Goal: Task Accomplishment & Management: Manage account settings

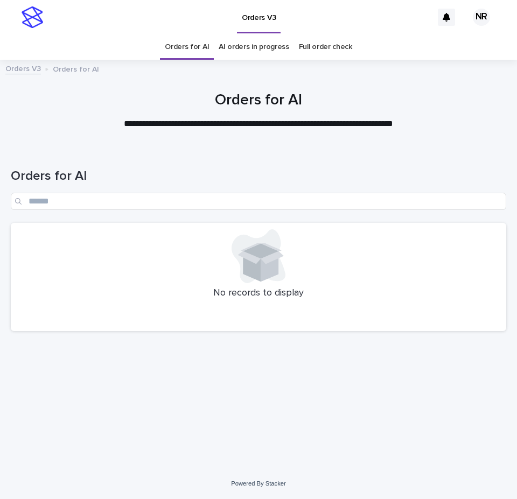
click at [245, 46] on link "AI orders in progress" at bounding box center [254, 46] width 71 height 25
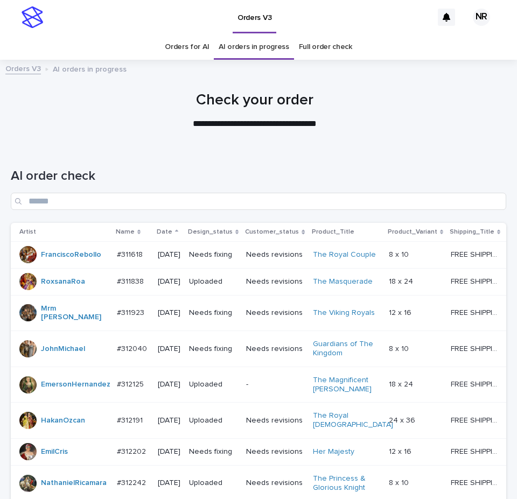
click at [293, 210] on div "AI order check" at bounding box center [258, 185] width 495 height 76
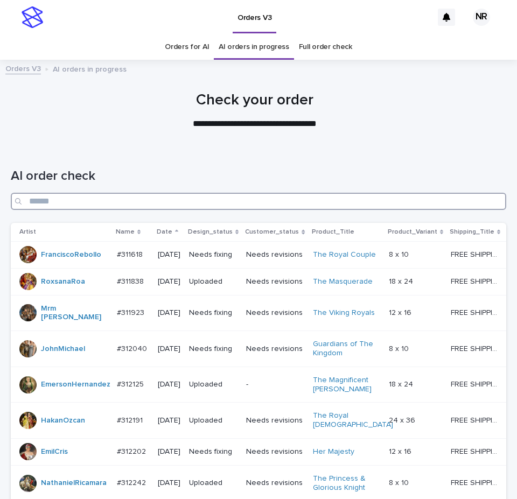
click at [299, 202] on input "Search" at bounding box center [258, 201] width 495 height 17
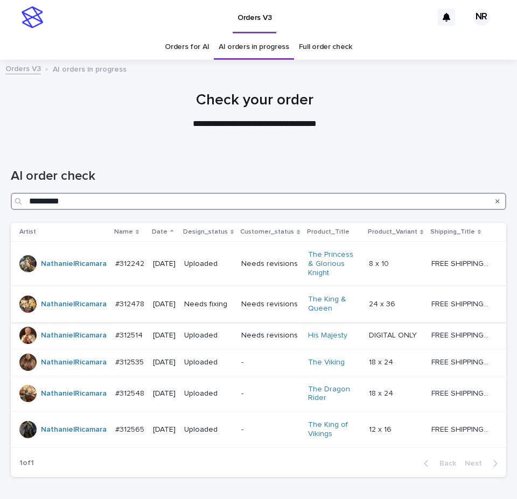
type input "*********"
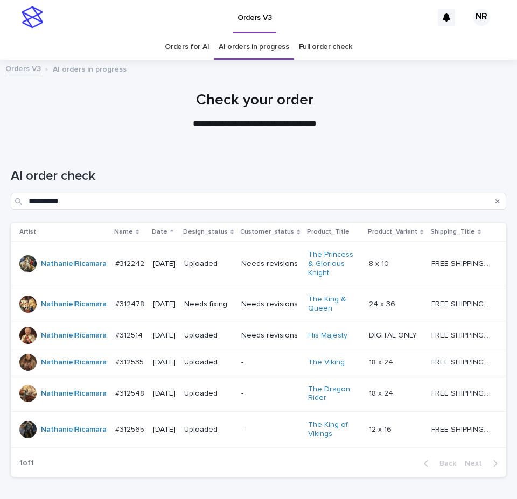
click at [446, 303] on div "FREE SHIPPING - preview in 1-2 business days, after your approval delivery will…" at bounding box center [460, 305] width 58 height 18
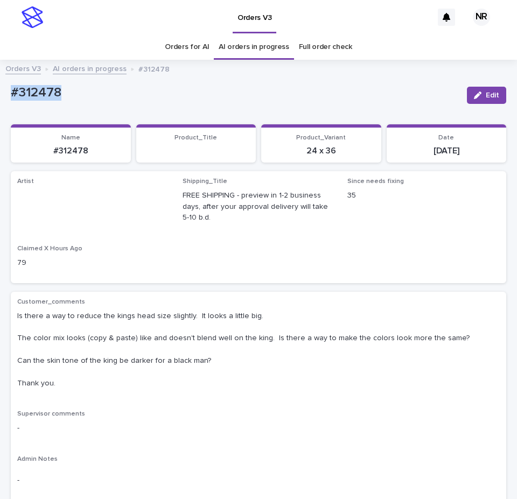
drag, startPoint x: 72, startPoint y: 91, endPoint x: 0, endPoint y: 90, distance: 71.6
copy p "#312478"
click at [487, 334] on p "Is there a way to reduce the kings head size slightly. It looks a little big. T…" at bounding box center [258, 350] width 482 height 79
click at [370, 361] on p "Is there a way to reduce the kings head size slightly. It looks a little big. T…" at bounding box center [258, 350] width 482 height 79
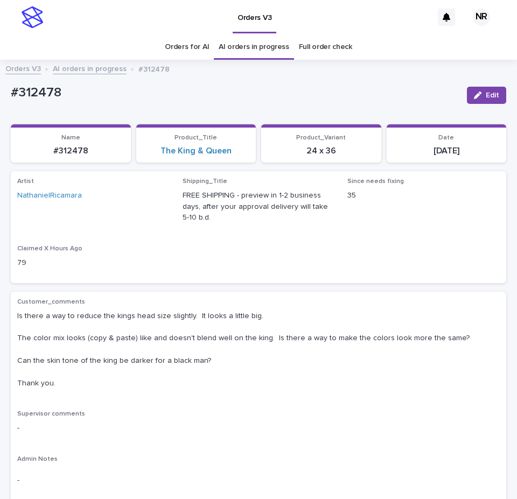
drag, startPoint x: 370, startPoint y: 361, endPoint x: 325, endPoint y: 359, distance: 44.7
click at [325, 359] on p "Is there a way to reduce the kings head size slightly. It looks a little big. T…" at bounding box center [258, 350] width 482 height 79
drag, startPoint x: 57, startPoint y: 87, endPoint x: 0, endPoint y: 91, distance: 56.7
drag, startPoint x: 82, startPoint y: 97, endPoint x: 0, endPoint y: 95, distance: 81.9
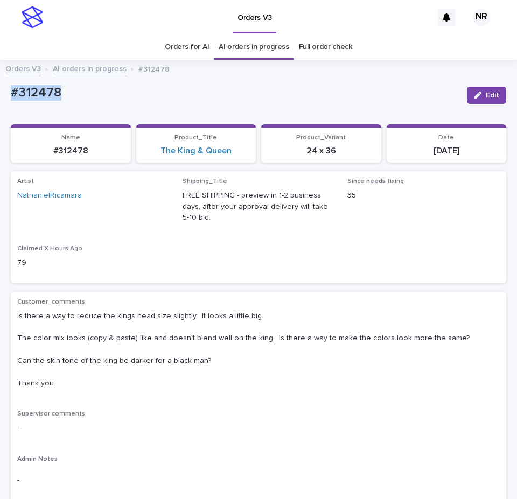
copy p "#312478"
click at [486, 95] on span "Edit" at bounding box center [492, 96] width 13 height 8
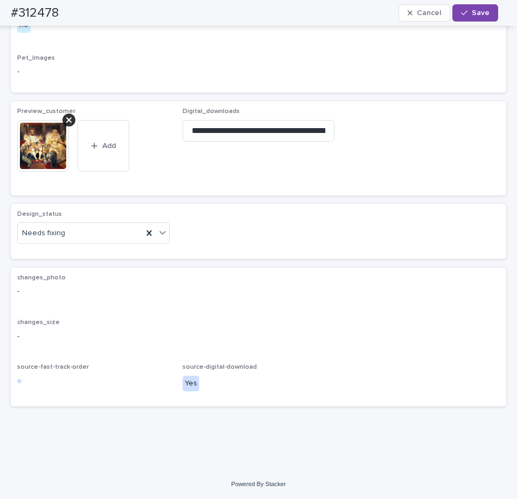
scroll to position [1077, 0]
click at [113, 252] on div "Design_status Needs fixing" at bounding box center [93, 231] width 152 height 42
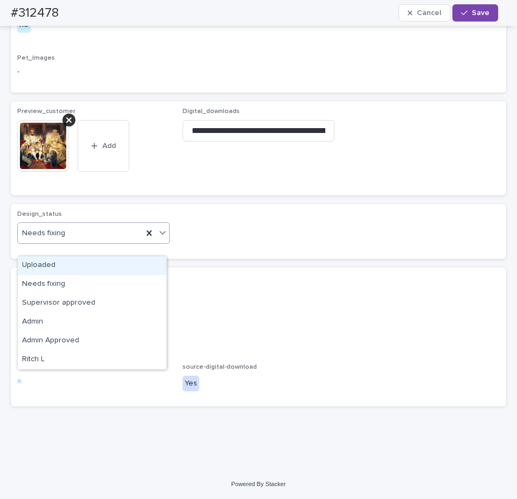
click at [101, 242] on div "Needs fixing" at bounding box center [80, 233] width 125 height 18
drag, startPoint x: 92, startPoint y: 263, endPoint x: 56, endPoint y: 191, distance: 80.6
click at [92, 263] on div "Uploaded" at bounding box center [92, 265] width 149 height 19
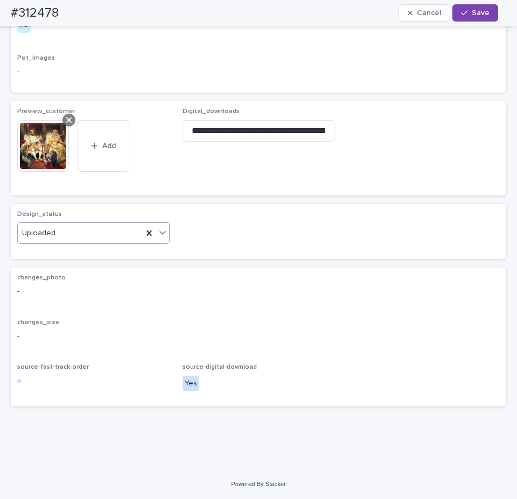
click at [71, 124] on icon at bounding box center [68, 120] width 5 height 9
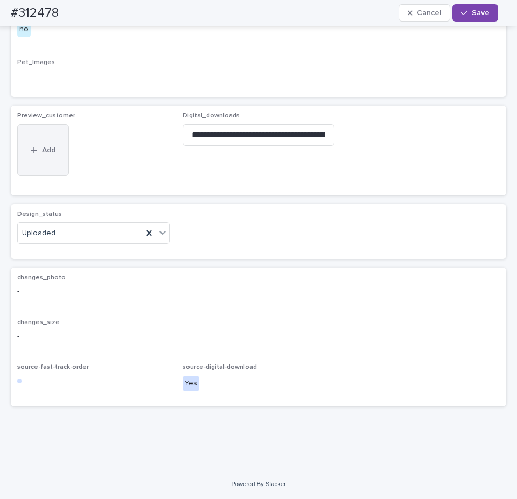
scroll to position [1050, 0]
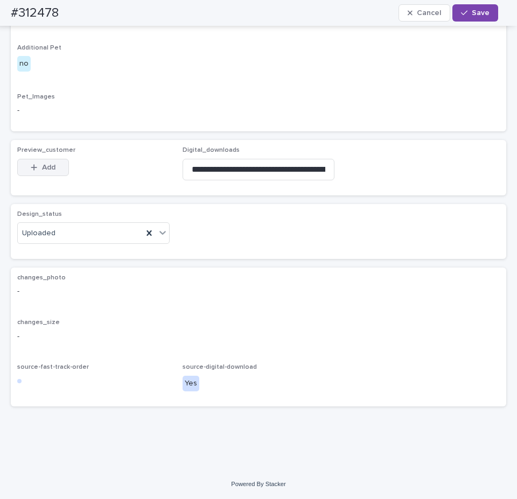
click at [45, 167] on span "Add" at bounding box center [48, 168] width 13 height 8
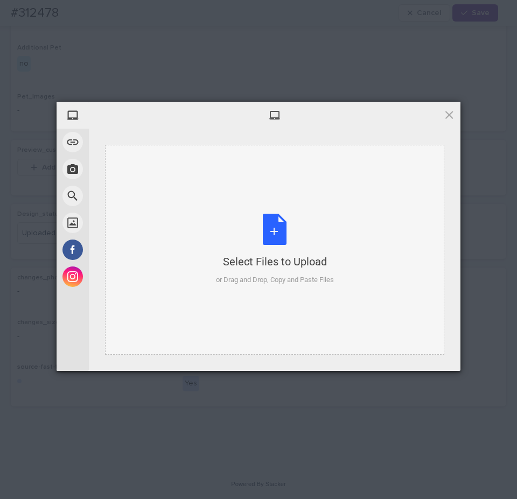
click at [285, 222] on div "Select Files to Upload or Drag and Drop, Copy and Paste Files" at bounding box center [275, 250] width 118 height 72
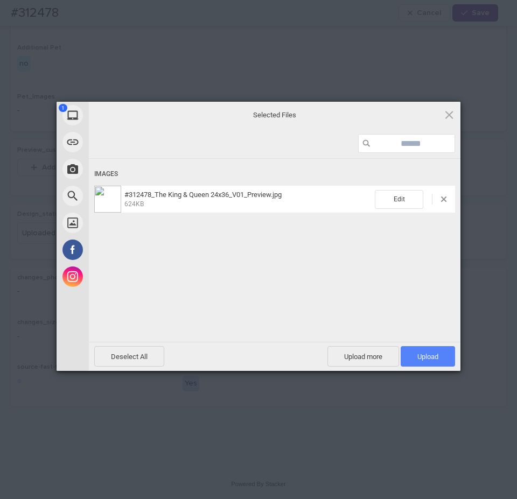
click at [438, 361] on span "Upload 1" at bounding box center [427, 356] width 54 height 20
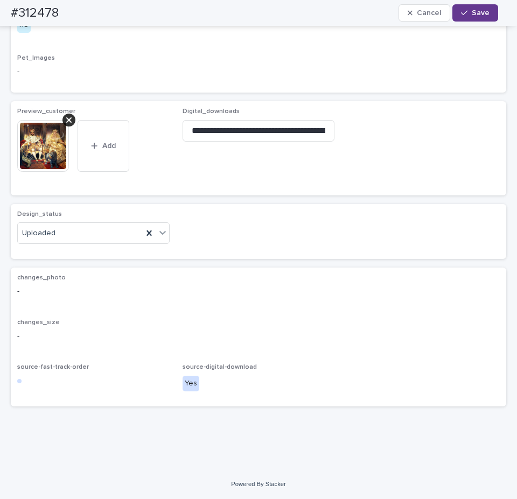
click at [488, 14] on span "Save" at bounding box center [481, 13] width 18 height 8
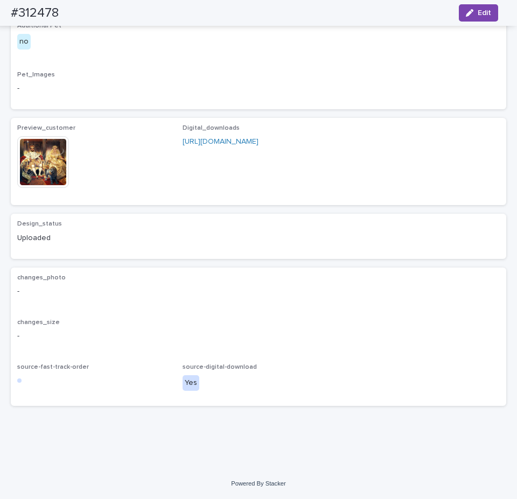
click at [234, 244] on div "Design_status Uploaded" at bounding box center [258, 236] width 482 height 32
click at [37, 175] on img at bounding box center [43, 162] width 52 height 52
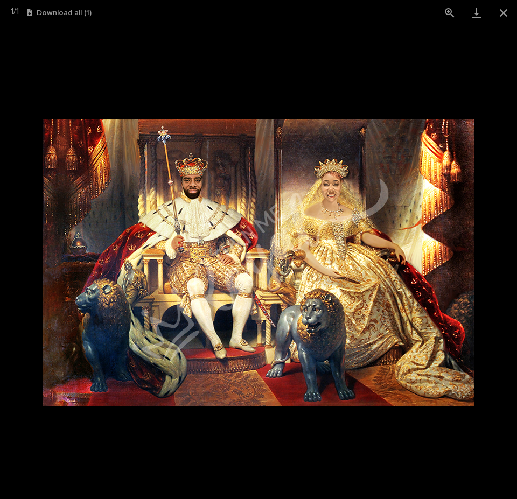
click at [275, 166] on img at bounding box center [258, 262] width 431 height 287
drag, startPoint x: 275, startPoint y: 166, endPoint x: 249, endPoint y: 155, distance: 28.7
click at [249, 155] on img at bounding box center [258, 262] width 431 height 287
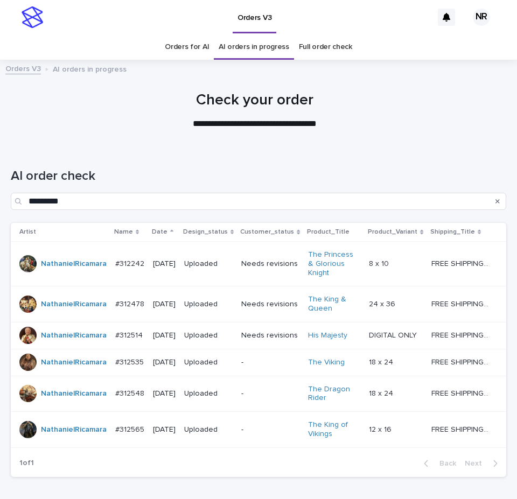
click at [460, 114] on div "**********" at bounding box center [254, 111] width 498 height 39
drag, startPoint x: 460, startPoint y: 114, endPoint x: 461, endPoint y: 96, distance: 17.8
click at [461, 96] on h1 "Check your order" at bounding box center [254, 101] width 487 height 18
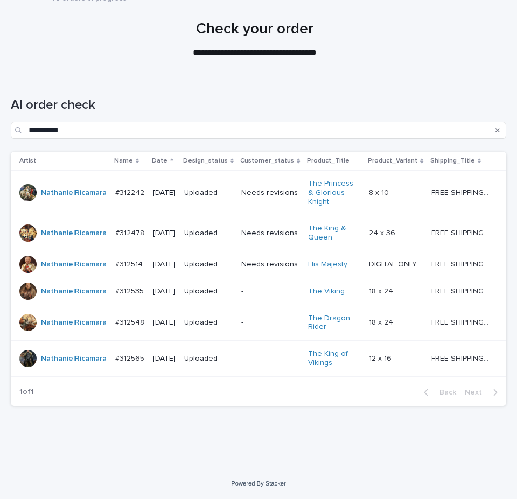
click at [501, 228] on div "Loading... Saving… Loading... Saving… AI order check ********* Artist Name Date…" at bounding box center [258, 259] width 506 height 366
